Goal: Check status: Check status

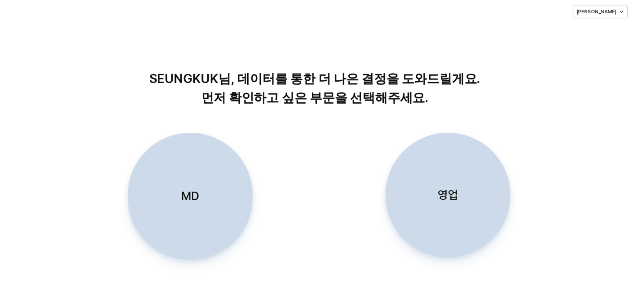
click at [453, 199] on p "영업" at bounding box center [448, 194] width 20 height 15
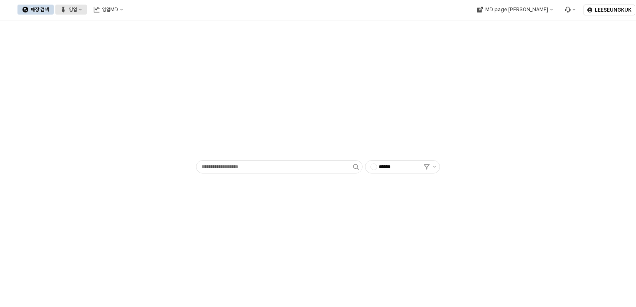
click at [77, 7] on div "영업" at bounding box center [73, 10] width 8 height 6
click at [168, 27] on div "목표매출 달성현황" at bounding box center [164, 25] width 44 height 7
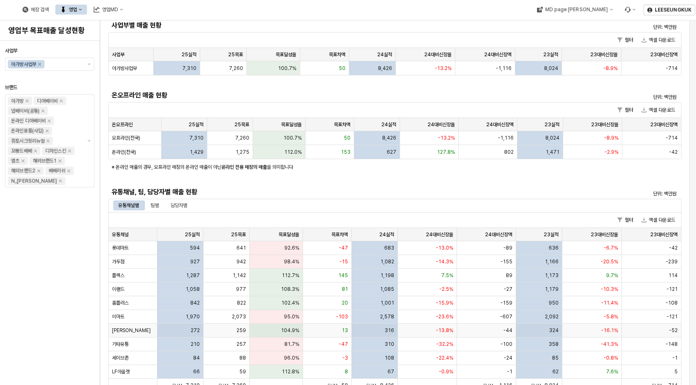
scroll to position [83, 0]
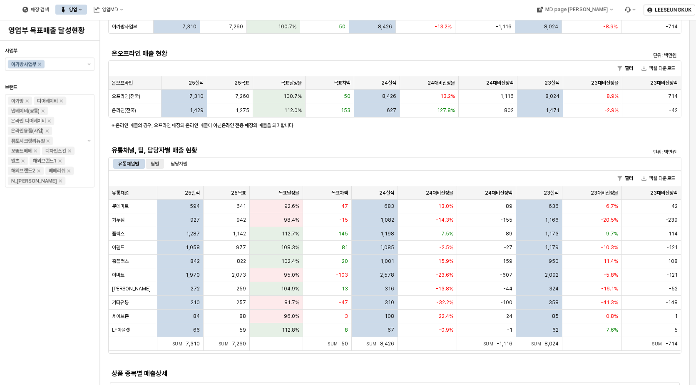
click at [152, 161] on div "팀별" at bounding box center [155, 164] width 8 height 10
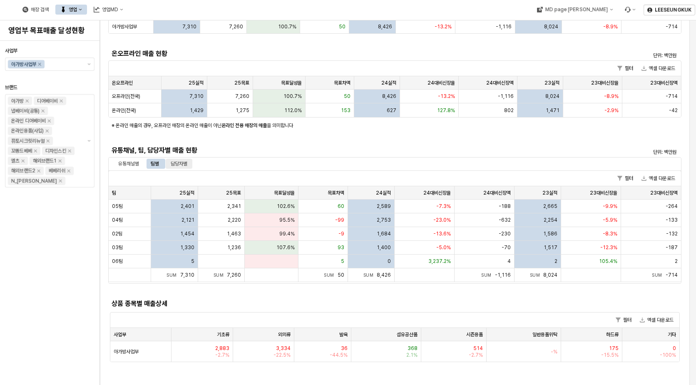
click at [187, 165] on div "담당자별" at bounding box center [179, 164] width 17 height 10
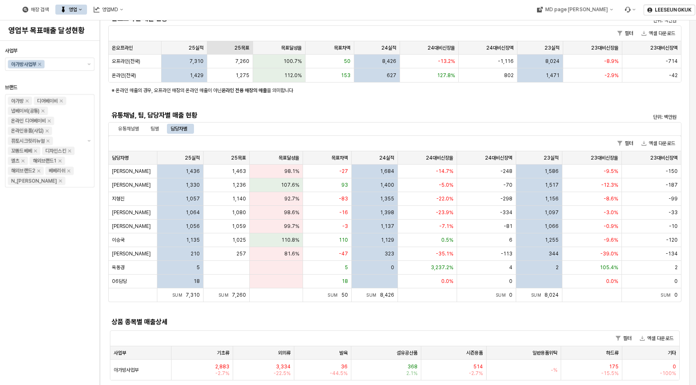
scroll to position [166, 0]
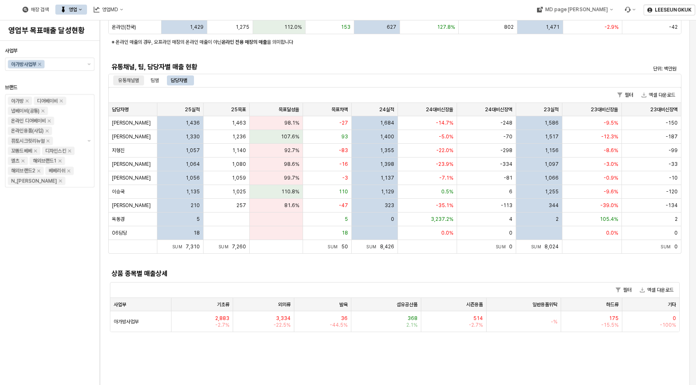
click at [134, 80] on div "유통채널별" at bounding box center [128, 80] width 21 height 10
